Goal: Transaction & Acquisition: Purchase product/service

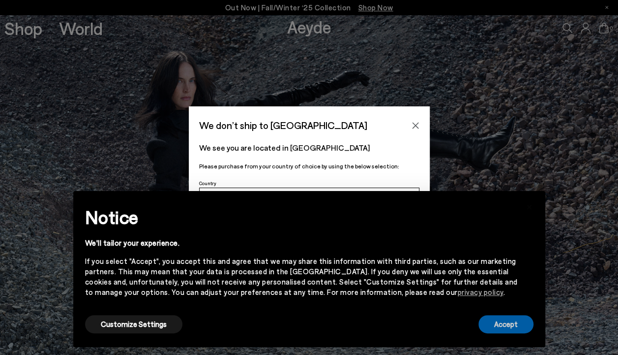
click at [503, 329] on button "Accept" at bounding box center [505, 324] width 55 height 18
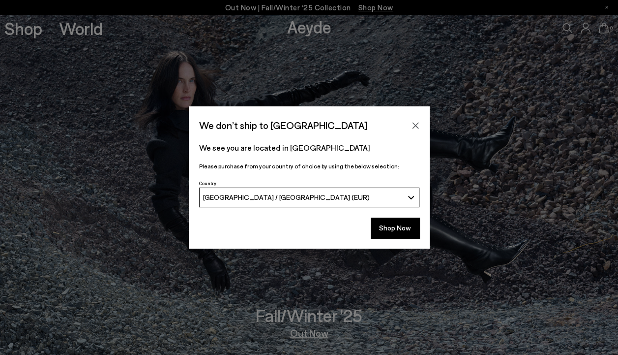
click at [398, 233] on button "Shop Now" at bounding box center [395, 227] width 49 height 21
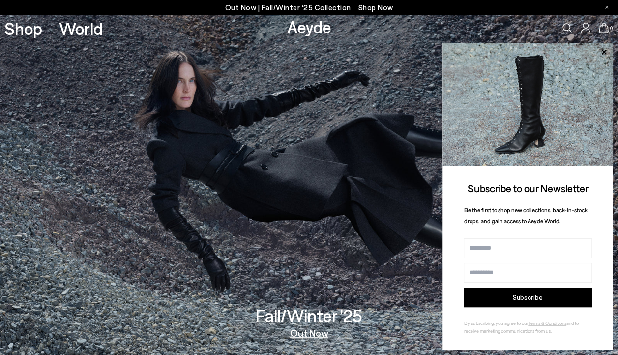
click at [304, 3] on p "Out Now | Fall/Winter ‘25 Collection Shop Now" at bounding box center [309, 7] width 168 height 12
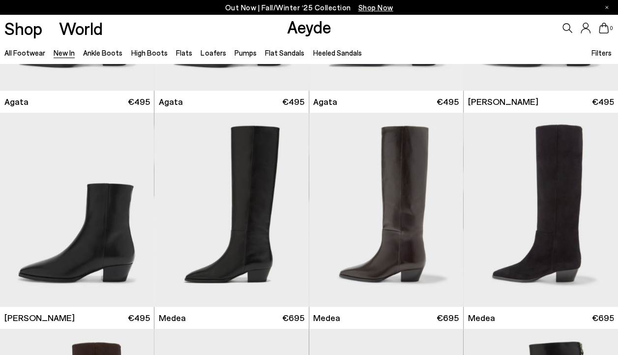
scroll to position [387, 0]
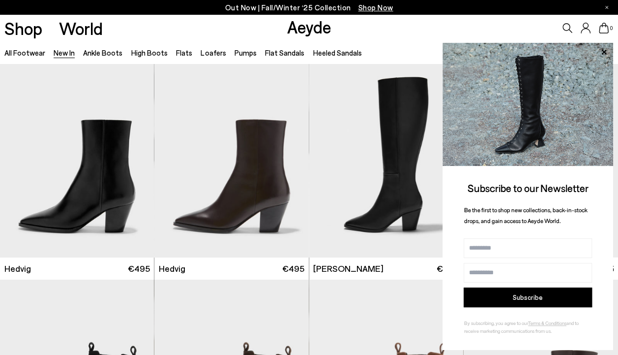
click at [604, 52] on icon at bounding box center [603, 51] width 5 height 5
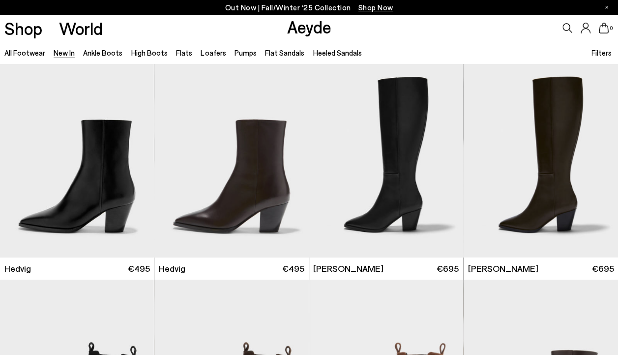
click at [600, 52] on span "Filters" at bounding box center [601, 52] width 20 height 9
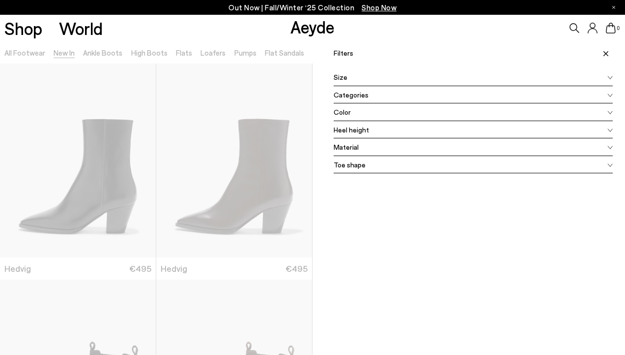
click at [441, 91] on div "Categories" at bounding box center [473, 95] width 279 height 18
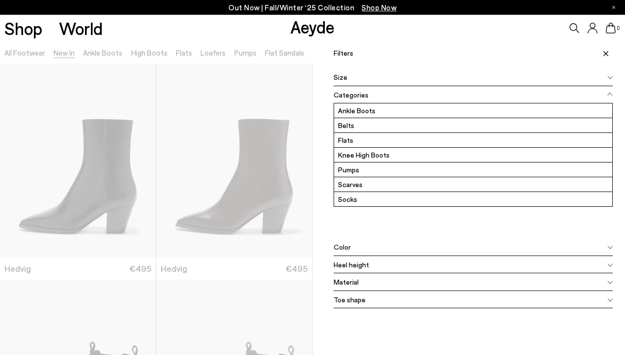
click at [598, 50] on span at bounding box center [604, 53] width 17 height 22
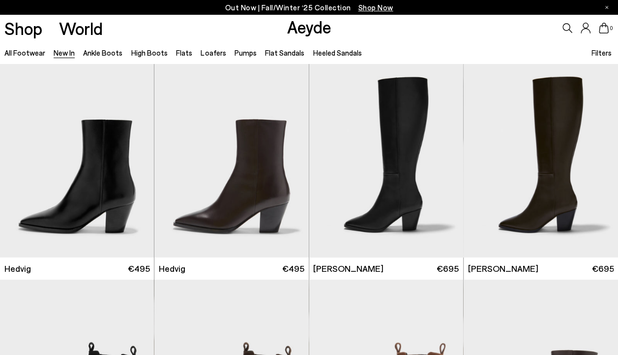
click at [180, 50] on link "Flats" at bounding box center [184, 52] width 16 height 9
click at [183, 51] on link "Flats" at bounding box center [184, 52] width 16 height 9
